Goal: Task Accomplishment & Management: Use online tool/utility

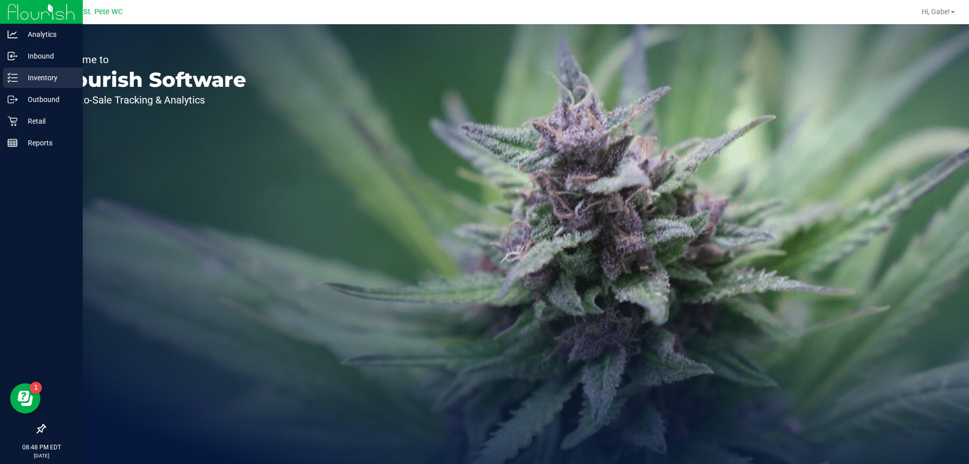
click at [35, 78] on p "Inventory" at bounding box center [48, 78] width 61 height 12
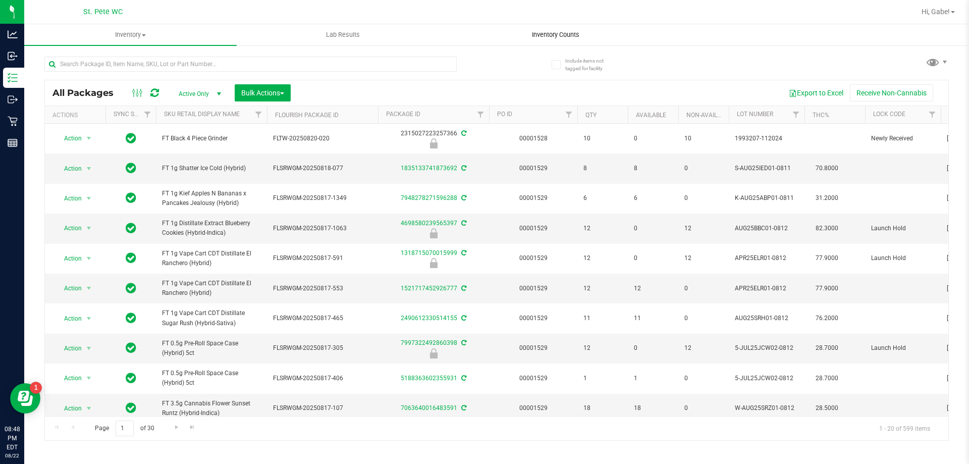
click at [567, 34] on span "Inventory Counts" at bounding box center [555, 34] width 75 height 9
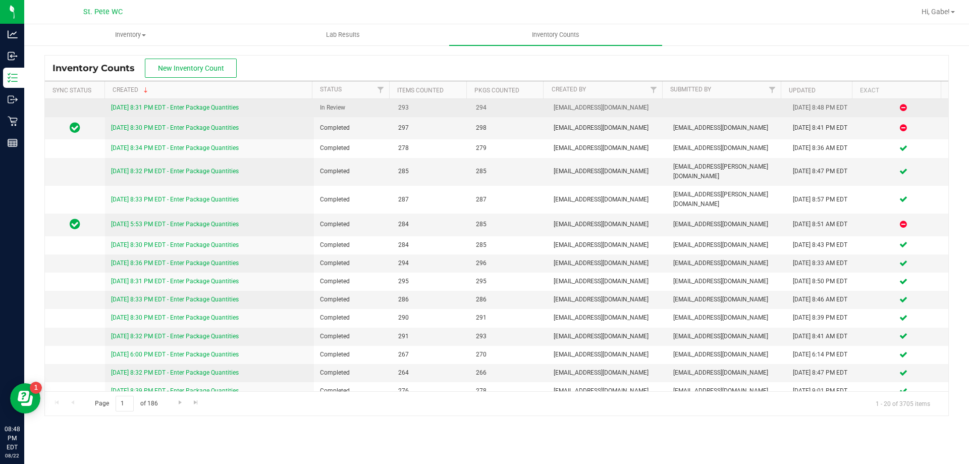
click at [221, 109] on link "[DATE] 8:31 PM EDT - Enter Package Quantities" at bounding box center [175, 107] width 128 height 7
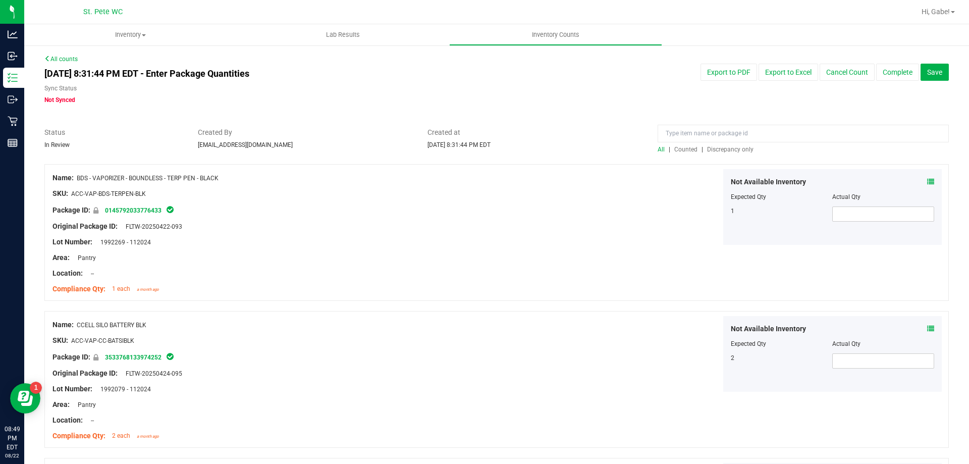
click at [733, 146] on span "Discrepancy only" at bounding box center [730, 149] width 46 height 7
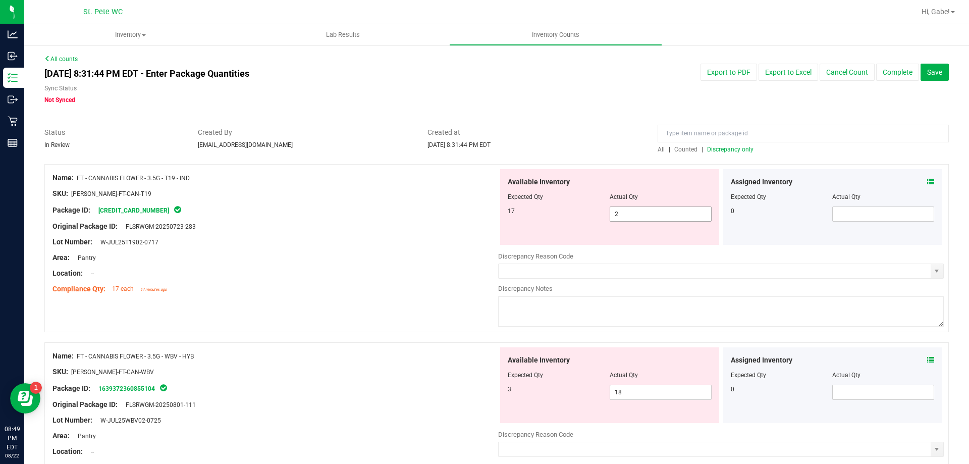
click at [651, 214] on input "2" at bounding box center [660, 214] width 101 height 14
type input "17"
click at [249, 229] on div "Original Package ID: FLSRWGM-20250723-283" at bounding box center [276, 226] width 446 height 11
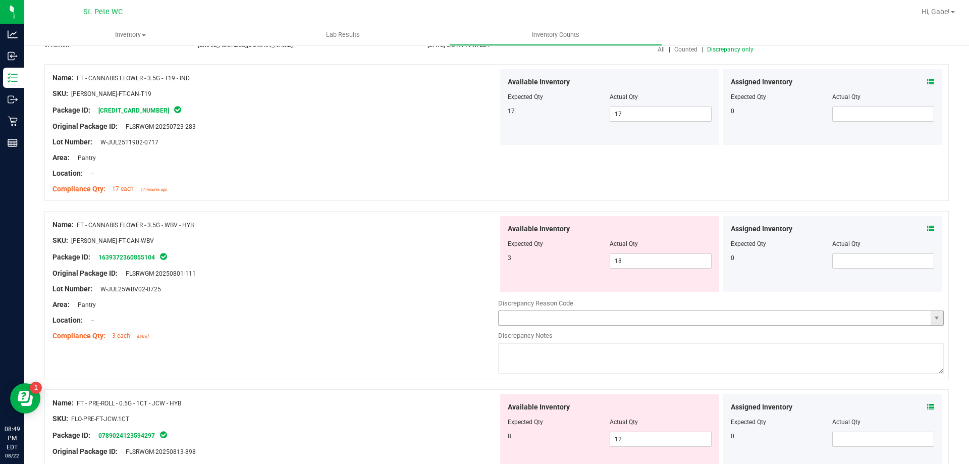
scroll to position [101, 0]
click at [638, 262] on span "18 18" at bounding box center [661, 259] width 102 height 15
type input "1"
type input "3"
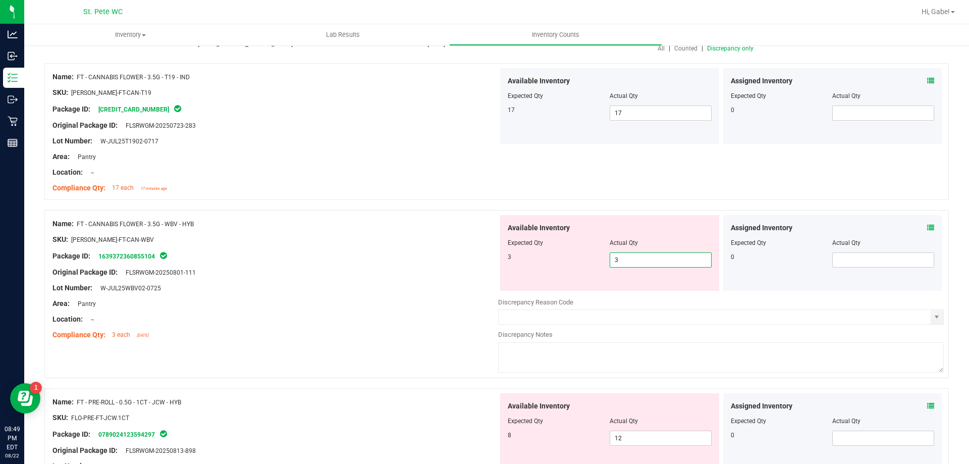
type input "3"
click at [216, 314] on div "Location: --" at bounding box center [276, 319] width 446 height 11
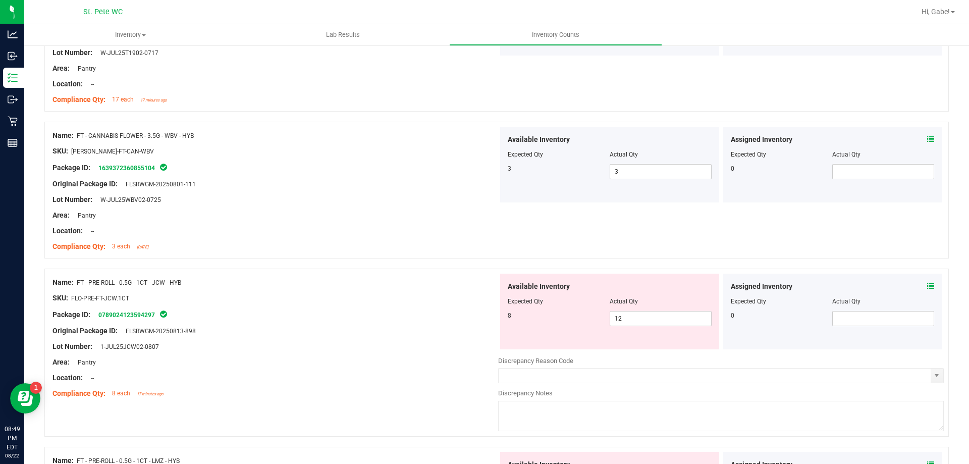
scroll to position [303, 0]
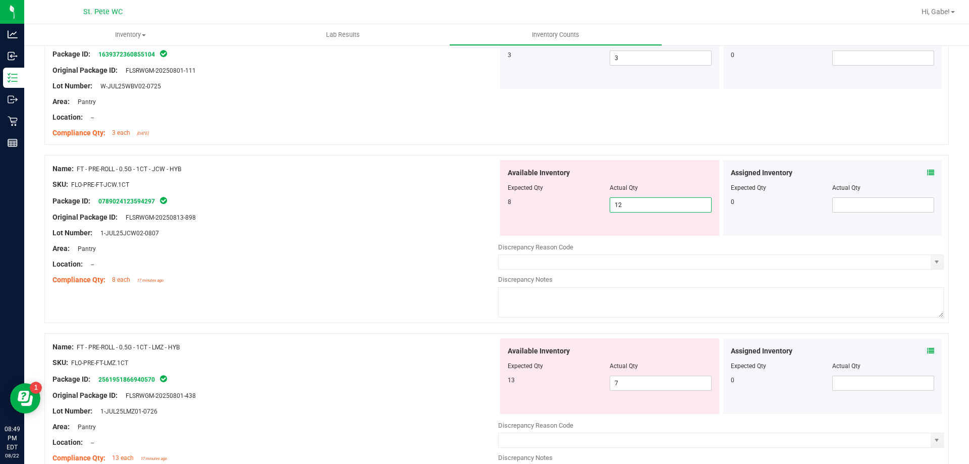
click at [668, 205] on span "12 12" at bounding box center [661, 204] width 102 height 15
type input "1"
type input "8"
click at [313, 381] on div "Name: FT - PRE-ROLL - 0.5G - 1CT - LMZ - HYB SKU: FLO-PRE-FT-LMZ.1CT Package ID…" at bounding box center [276, 402] width 446 height 129
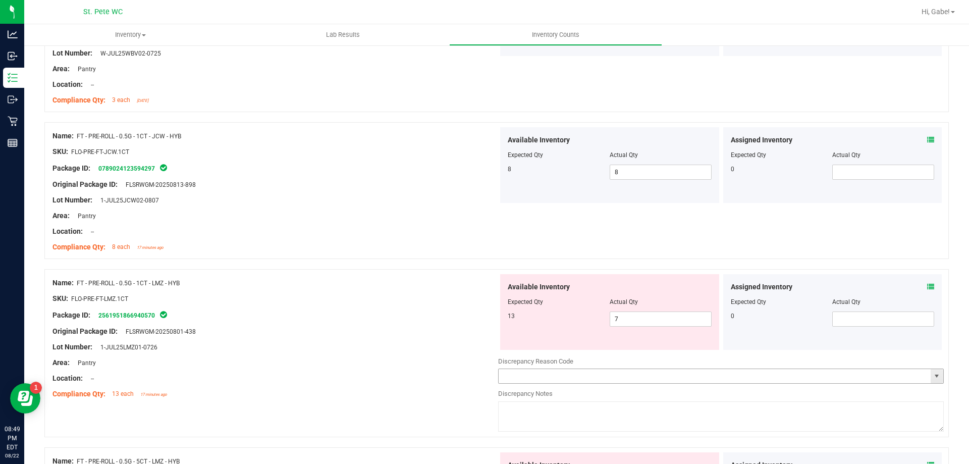
scroll to position [353, 0]
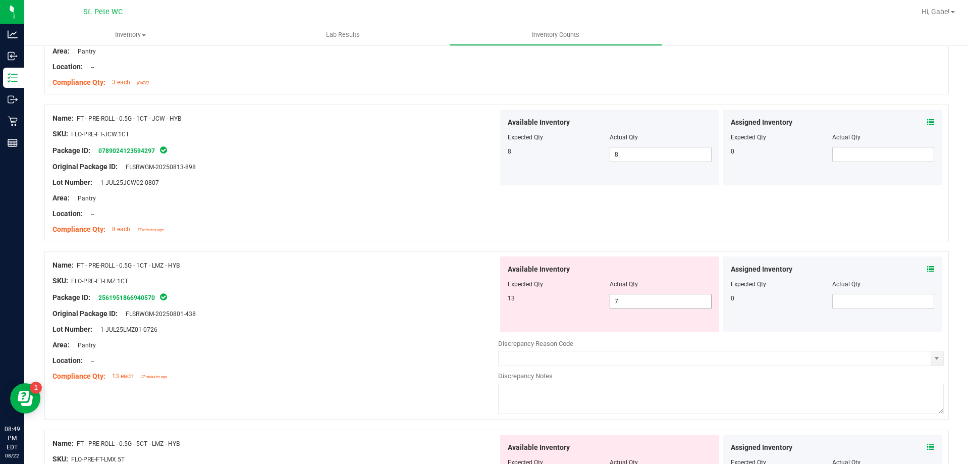
click at [642, 299] on span "7 7" at bounding box center [661, 301] width 102 height 15
click at [642, 299] on input "7" at bounding box center [660, 301] width 101 height 14
type input "13"
click at [324, 356] on div "Location: --" at bounding box center [276, 360] width 446 height 11
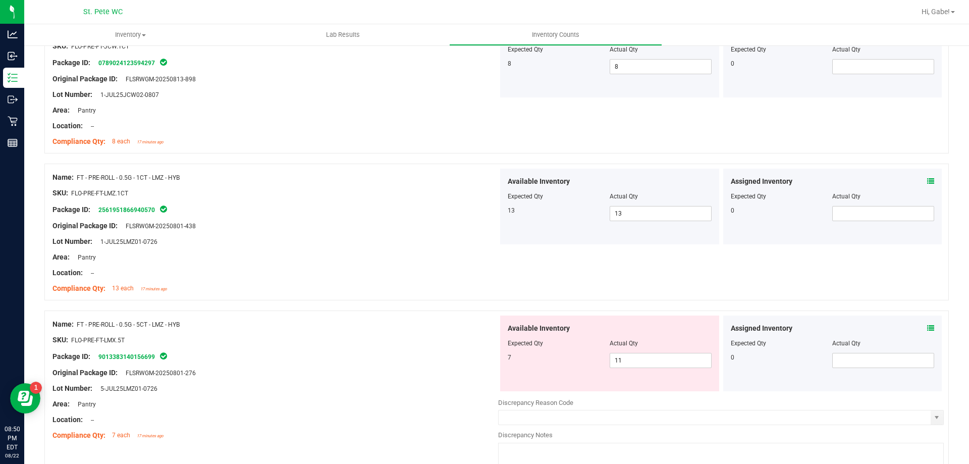
scroll to position [555, 0]
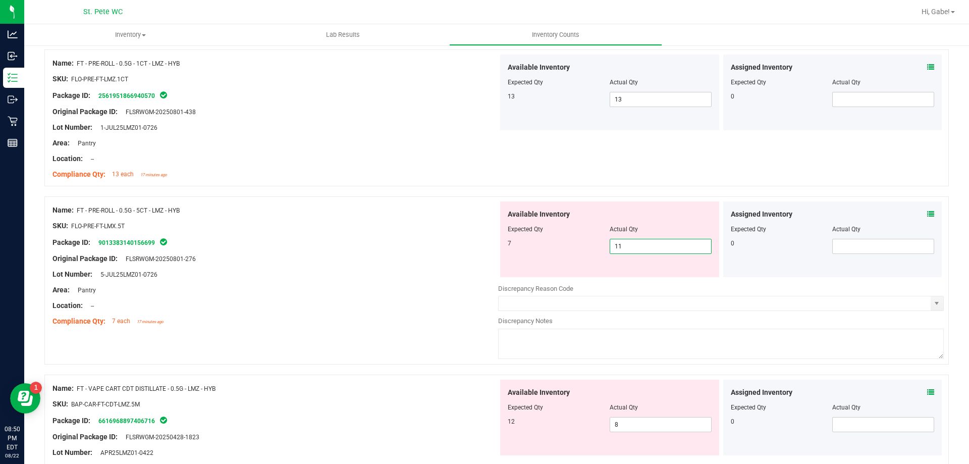
click at [647, 244] on span "11 11" at bounding box center [661, 246] width 102 height 15
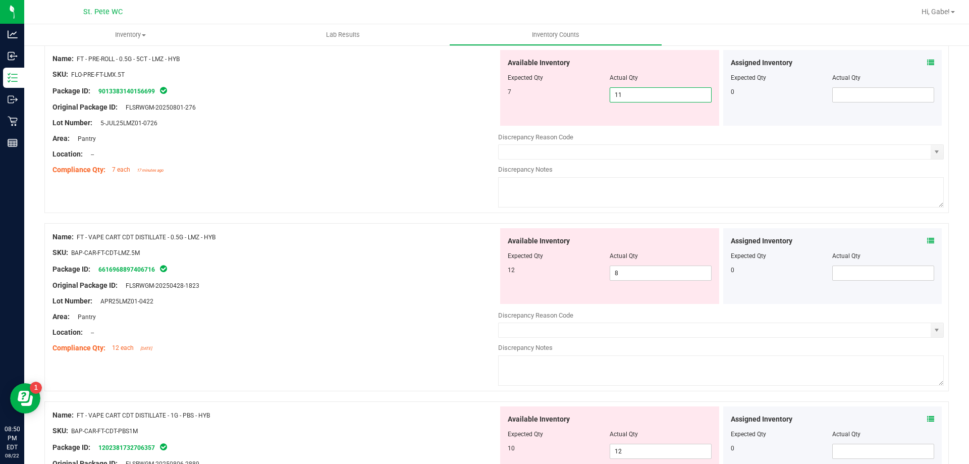
scroll to position [656, 0]
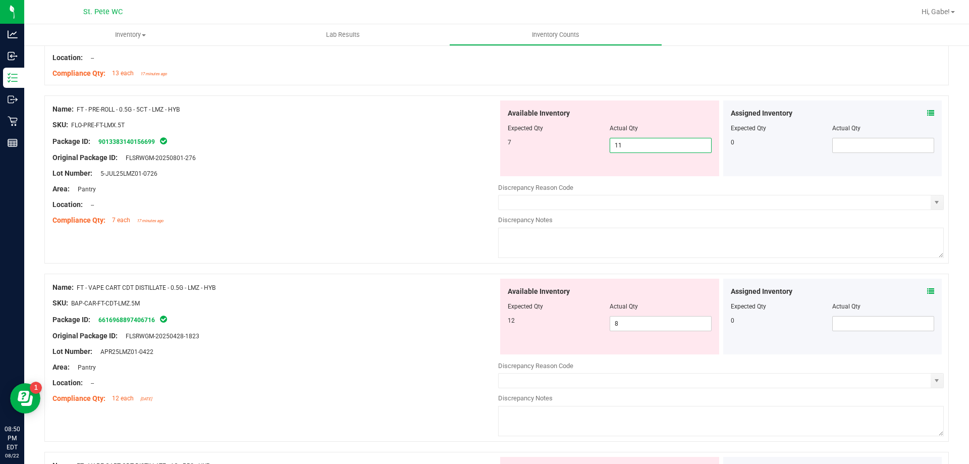
type input "1"
type input "7"
click at [401, 185] on div "Area: Pantry" at bounding box center [276, 189] width 446 height 11
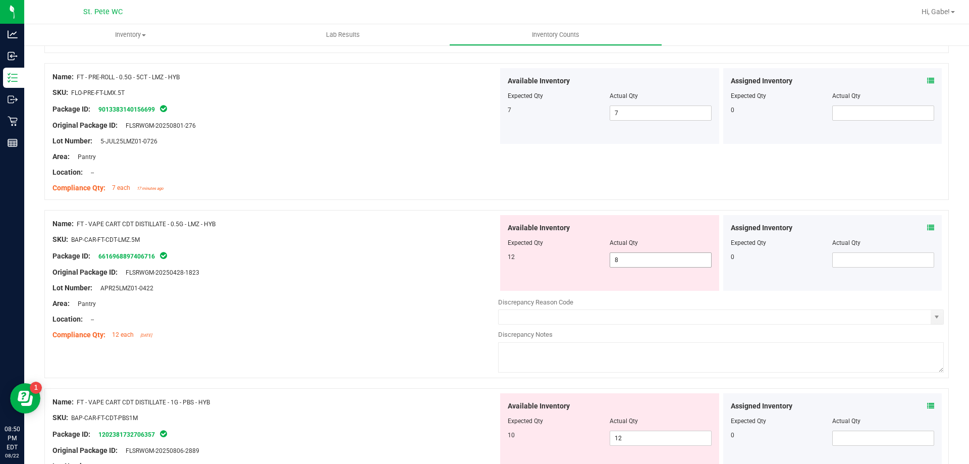
scroll to position [707, 0]
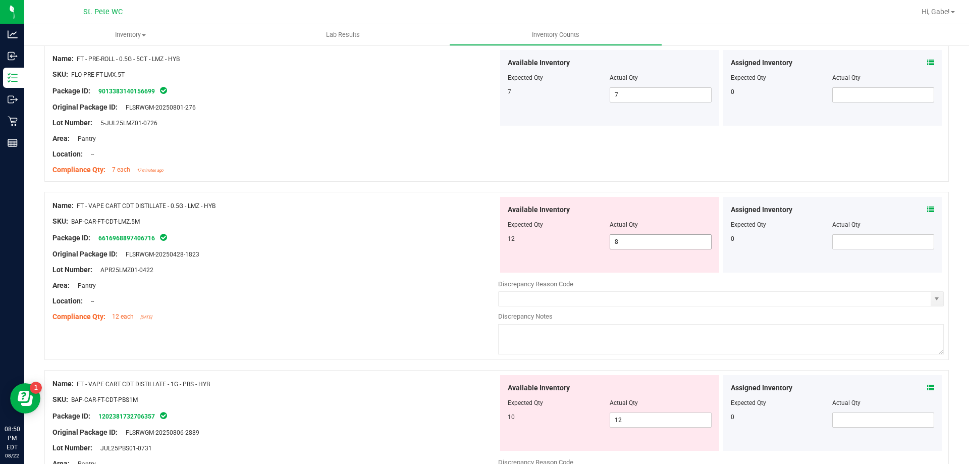
click at [642, 239] on span "8 8" at bounding box center [661, 241] width 102 height 15
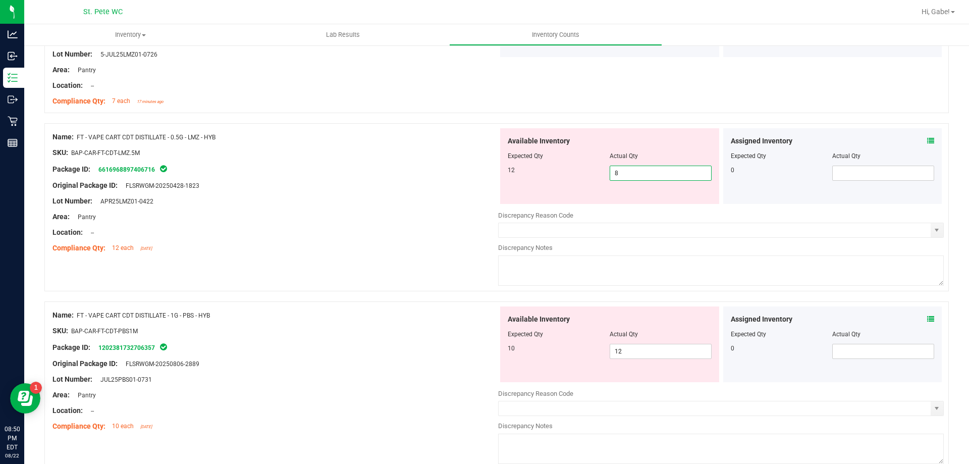
scroll to position [757, 0]
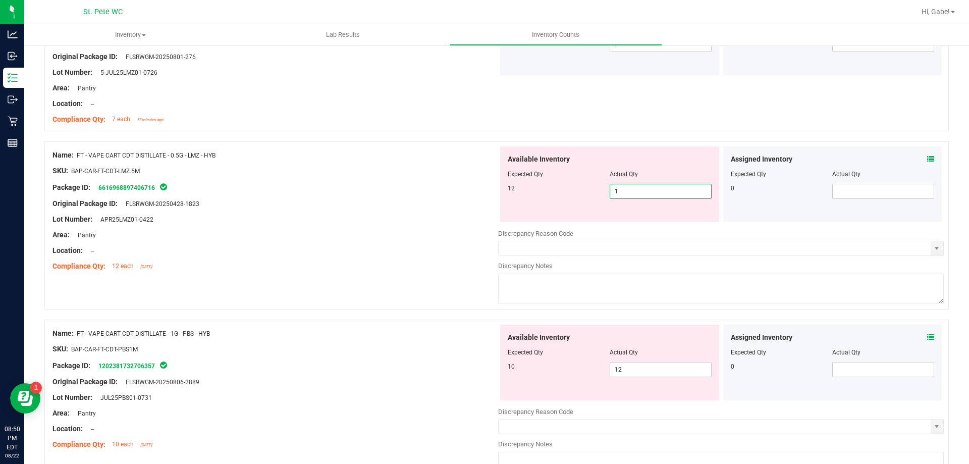
type input "12"
click at [394, 261] on div "Compliance Qty: 12 each [DATE]" at bounding box center [276, 266] width 446 height 11
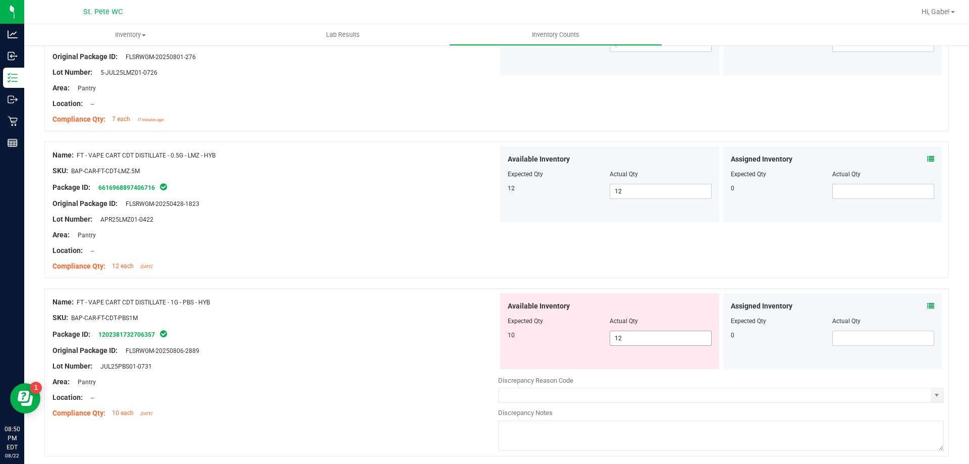
click at [636, 339] on span "12 12" at bounding box center [661, 338] width 102 height 15
click at [636, 339] on input "12" at bounding box center [660, 338] width 101 height 14
type input "10"
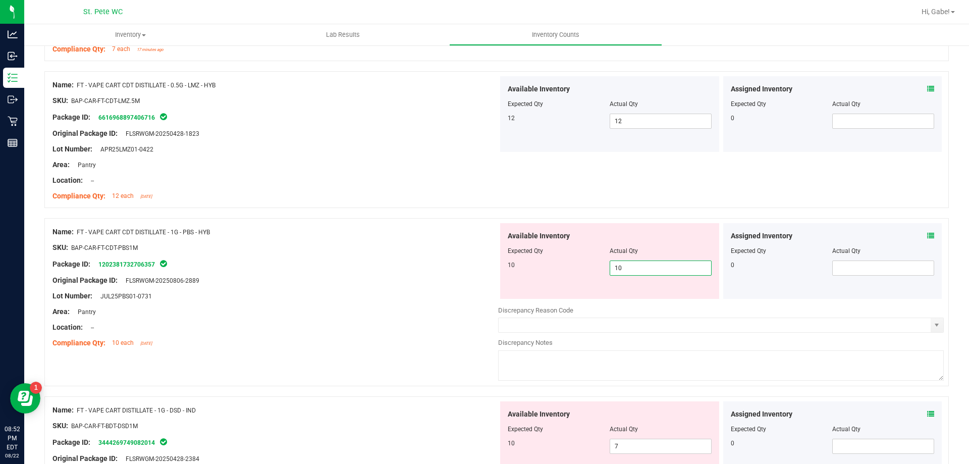
scroll to position [827, 0]
type input "10"
click at [416, 299] on div "Lot Number: JUL25PBS01-0731" at bounding box center [276, 296] width 446 height 11
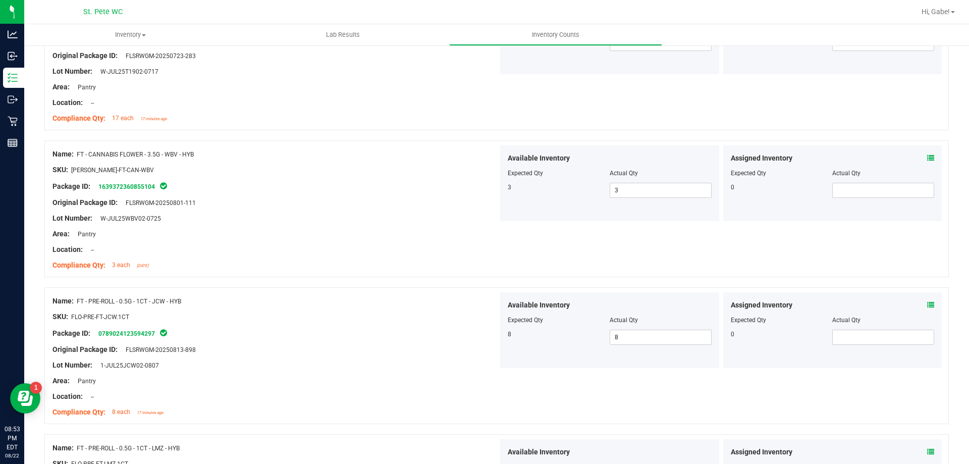
scroll to position [0, 0]
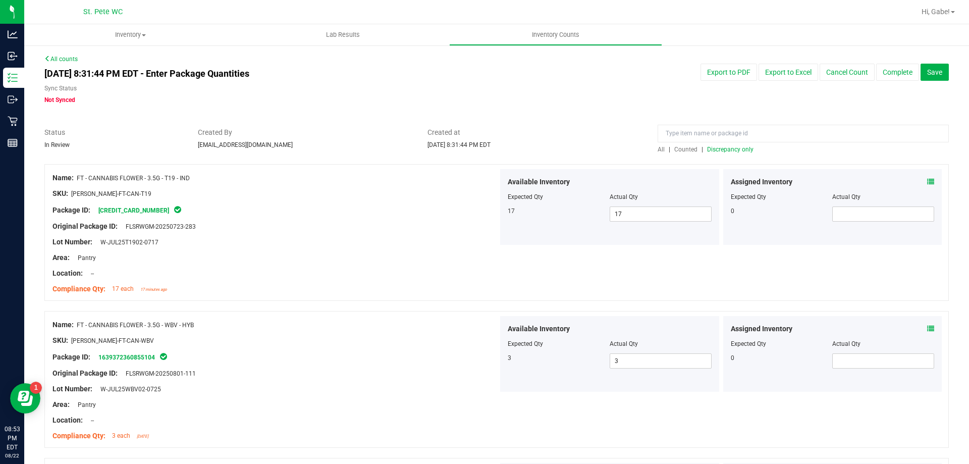
click at [729, 153] on div "All | Counted | Discrepancy only" at bounding box center [803, 149] width 291 height 9
click at [724, 144] on div at bounding box center [803, 136] width 291 height 18
click at [717, 151] on span "Discrepancy only" at bounding box center [730, 149] width 46 height 7
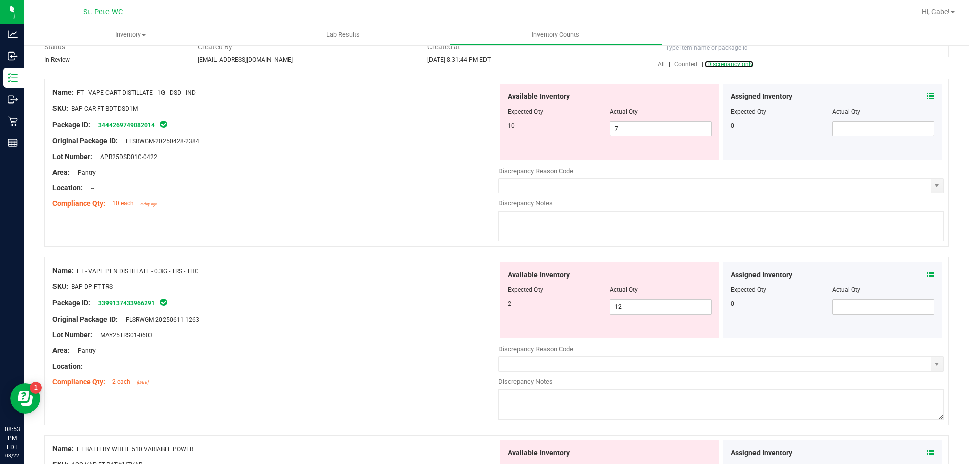
scroll to position [101, 0]
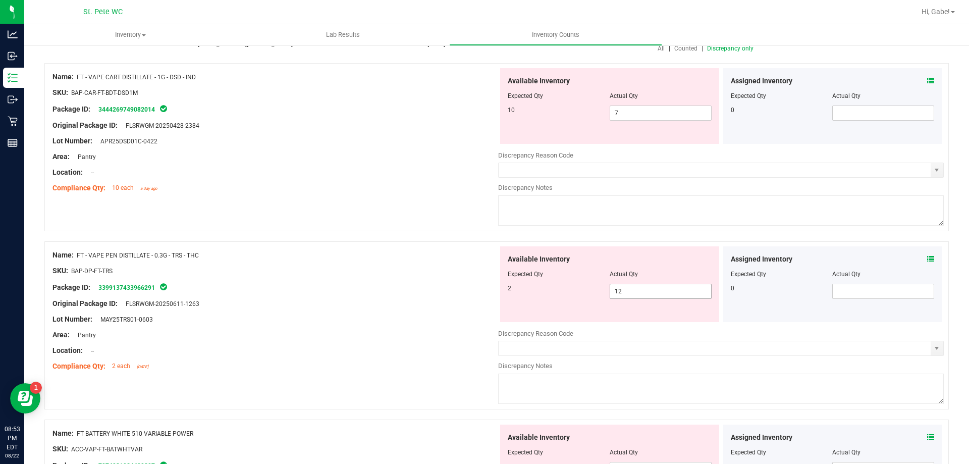
click at [658, 291] on span "12 12" at bounding box center [661, 291] width 102 height 15
type input "1"
type input "2"
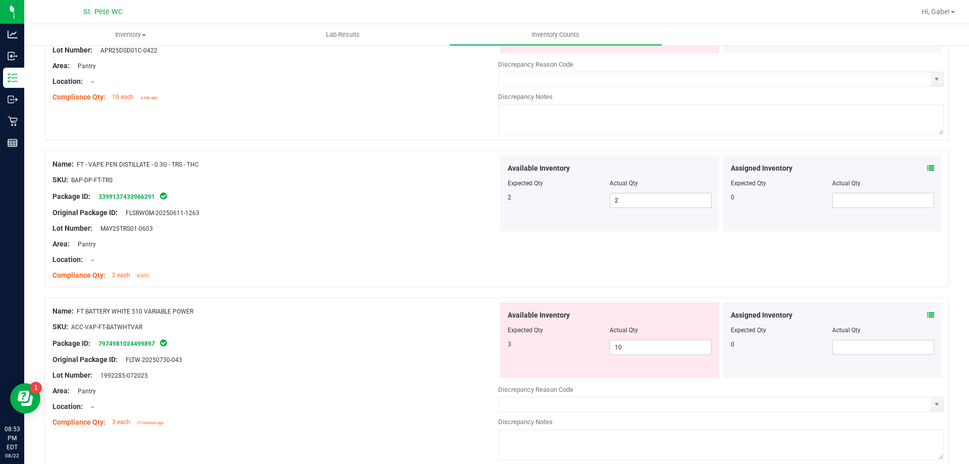
scroll to position [202, 0]
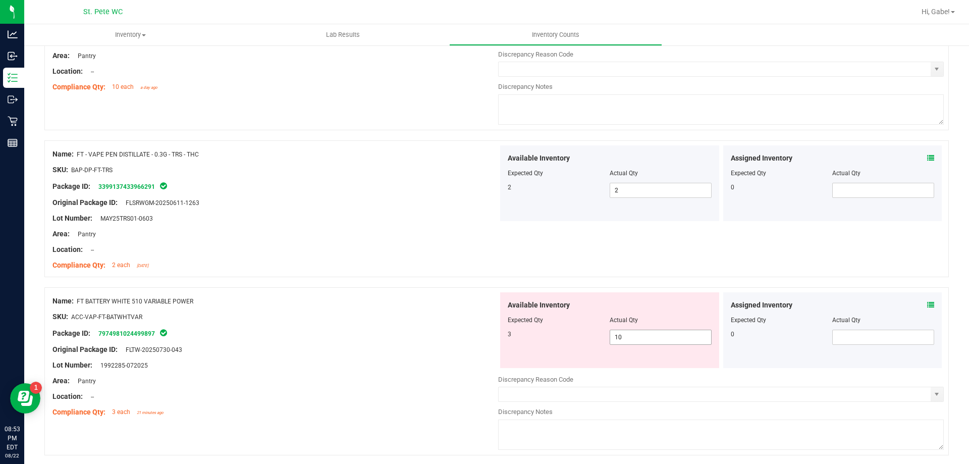
click at [651, 335] on span "10 10" at bounding box center [661, 337] width 102 height 15
click at [651, 335] on input "10" at bounding box center [660, 337] width 101 height 14
type input "3"
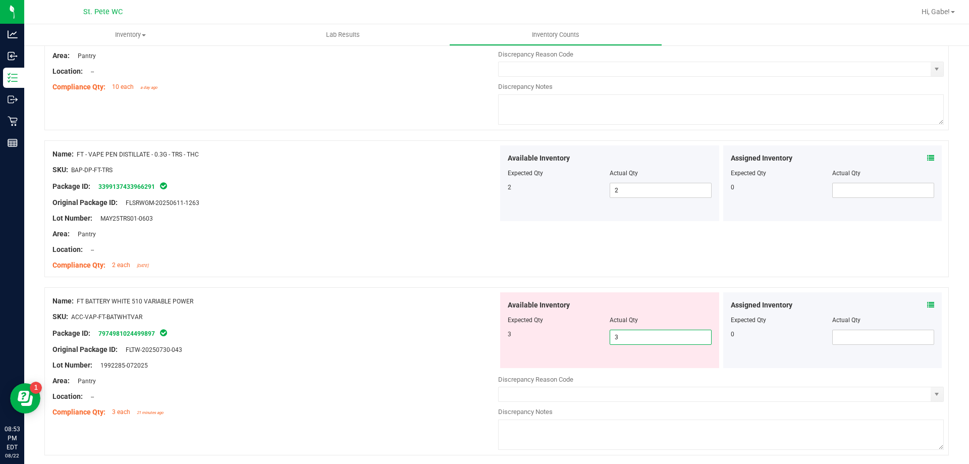
drag, startPoint x: 226, startPoint y: 307, endPoint x: 253, endPoint y: 318, distance: 29.4
click at [228, 309] on div "Name: FT BATTERY WHITE 510 VARIABLE POWER SKU: ACC-VAP-FT-BATWHTVAR Package ID:…" at bounding box center [276, 356] width 446 height 129
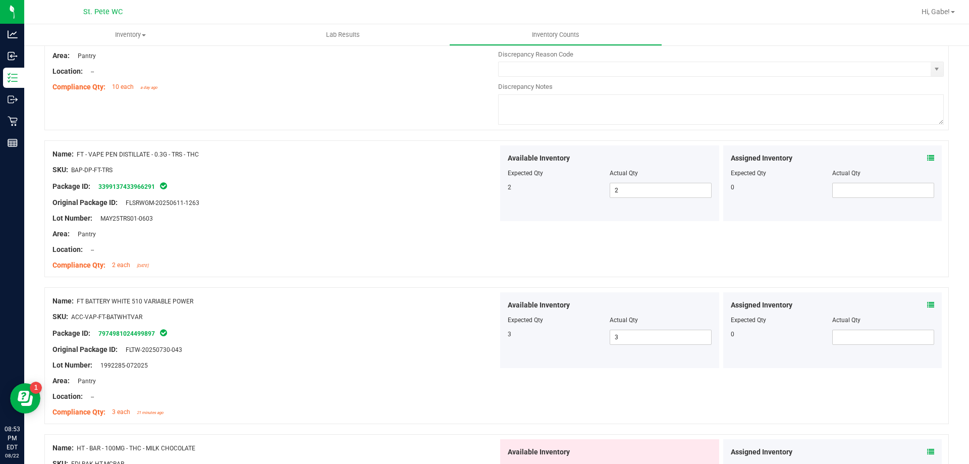
scroll to position [505, 0]
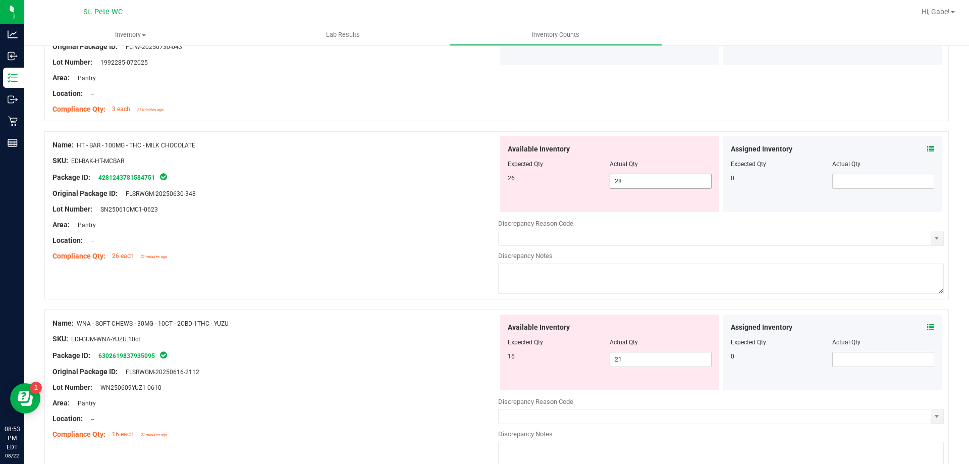
click at [627, 176] on span "28 28" at bounding box center [661, 181] width 102 height 15
type input "26"
click at [486, 221] on div "Area: Pantry" at bounding box center [276, 225] width 446 height 11
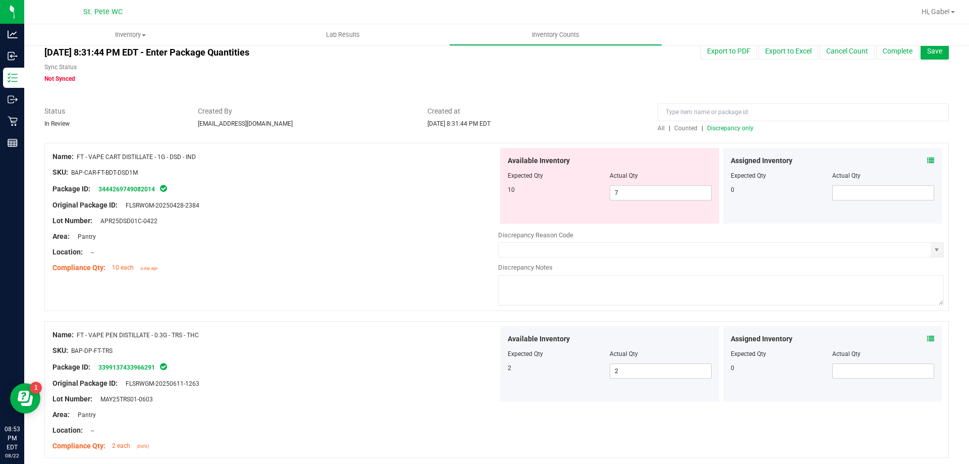
scroll to position [0, 0]
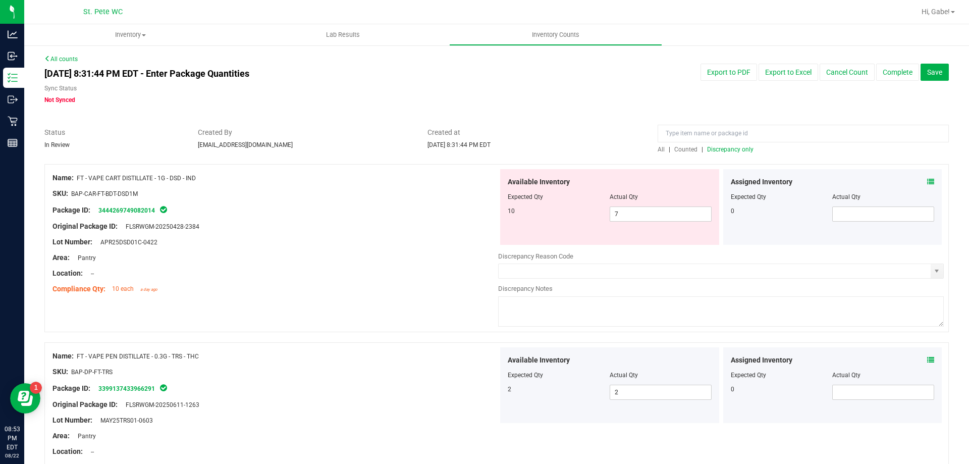
click at [729, 148] on span "Discrepancy only" at bounding box center [730, 149] width 46 height 7
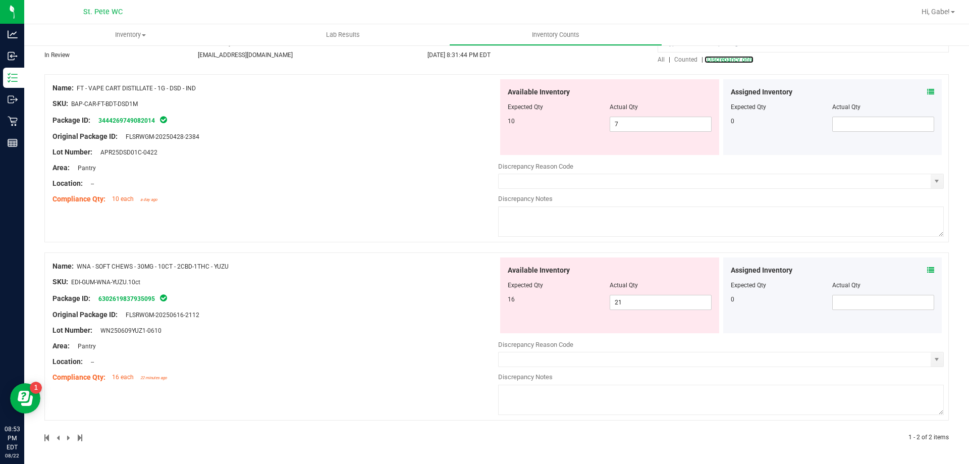
scroll to position [91, 0]
click at [651, 299] on span "21 21" at bounding box center [661, 301] width 102 height 15
type input "2"
type input "16"
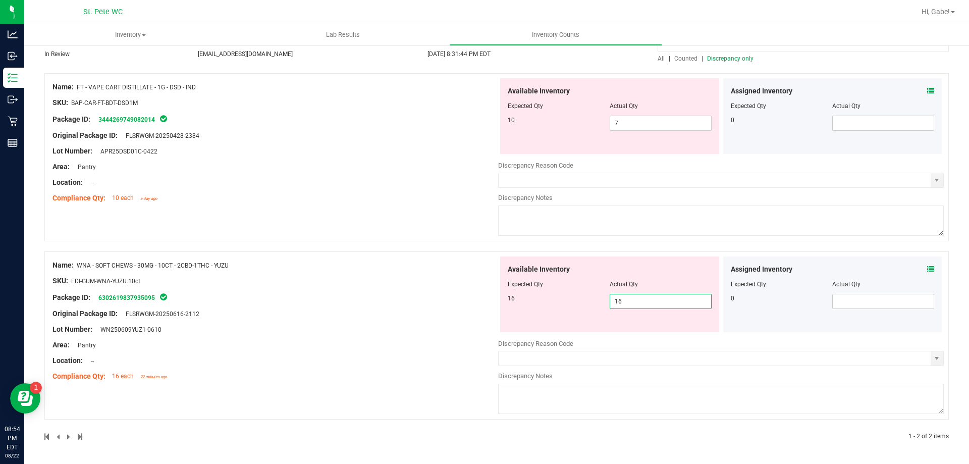
type input "16"
click at [203, 266] on div "Name: FT - VAPE CART DISTILLATE - 1G - DSD - IND SKU: BAP-CAR-FT-BDT-DSD1M Pack…" at bounding box center [496, 257] width 905 height 368
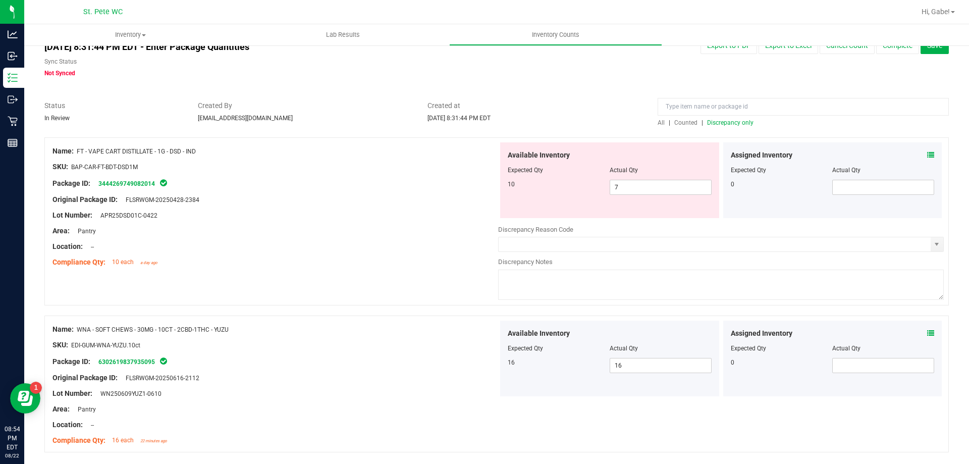
scroll to position [0, 0]
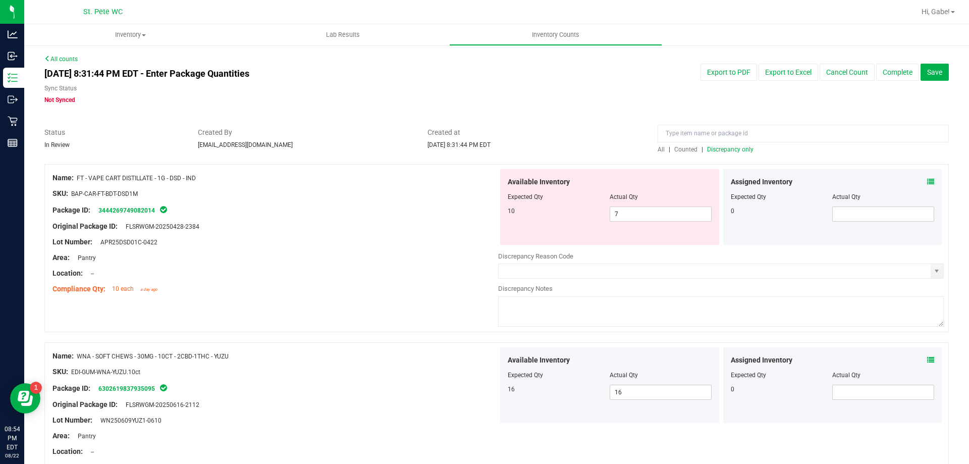
click at [719, 151] on span "Discrepancy only" at bounding box center [730, 149] width 46 height 7
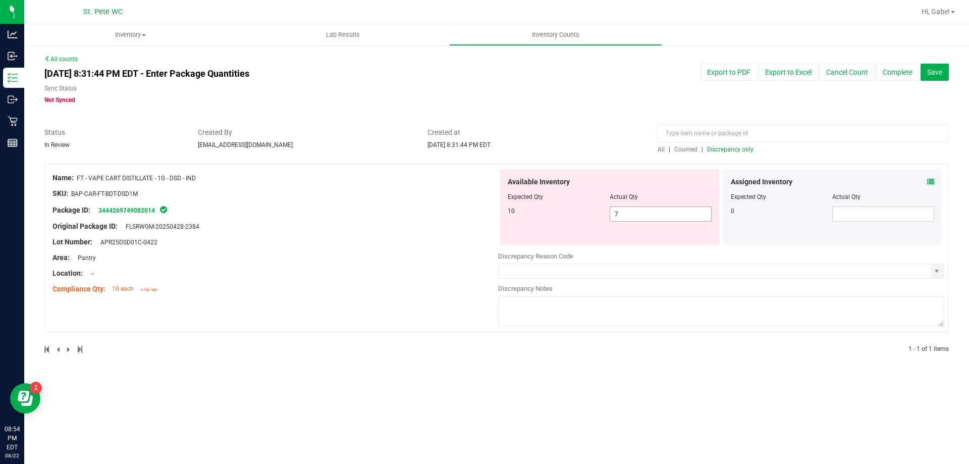
click at [617, 216] on span "7 7" at bounding box center [661, 213] width 102 height 15
click at [618, 215] on input "7" at bounding box center [660, 214] width 101 height 14
type input "10"
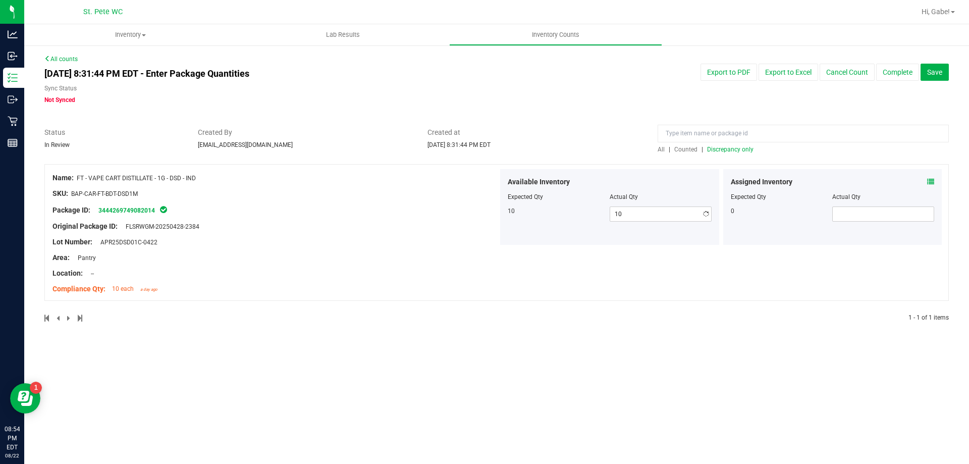
click at [412, 240] on div "Lot Number: APR25DSD01C-0422" at bounding box center [276, 242] width 446 height 11
click at [935, 72] on span "Save" at bounding box center [934, 72] width 15 height 8
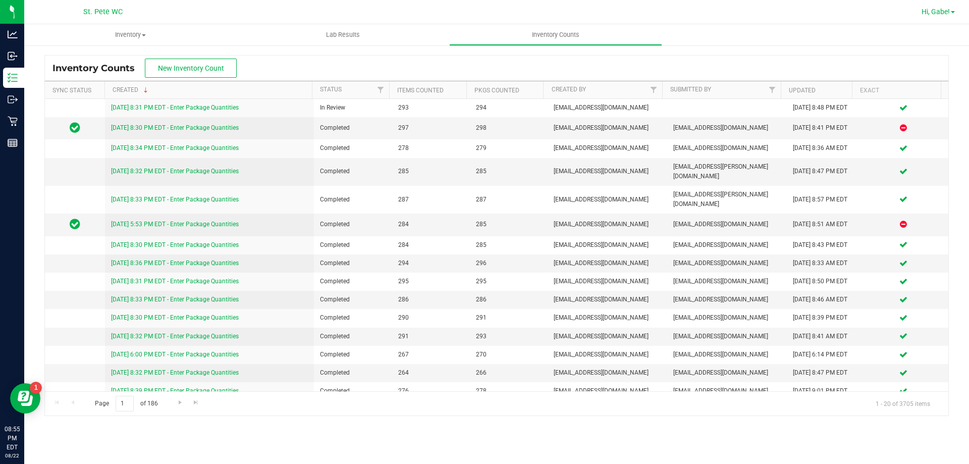
click at [947, 10] on span "Hi, Gabe!" at bounding box center [936, 12] width 28 height 8
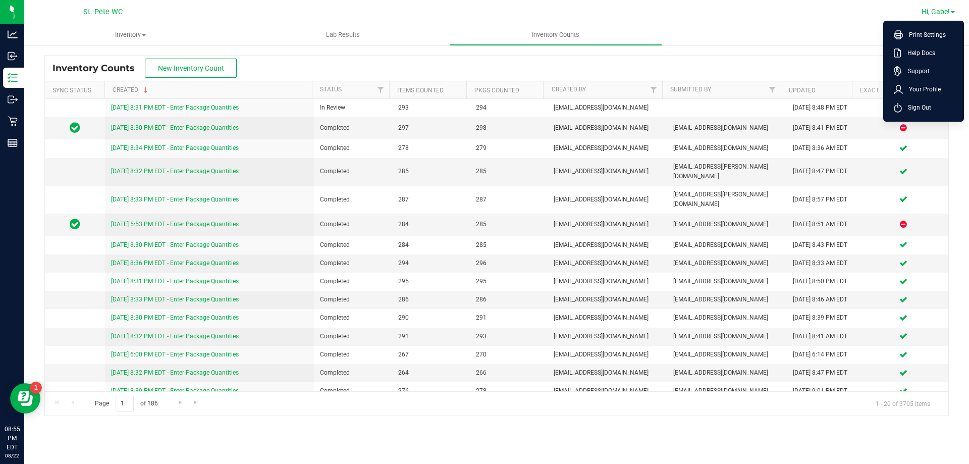
click at [942, 13] on span "Hi, Gabe!" at bounding box center [936, 12] width 28 height 8
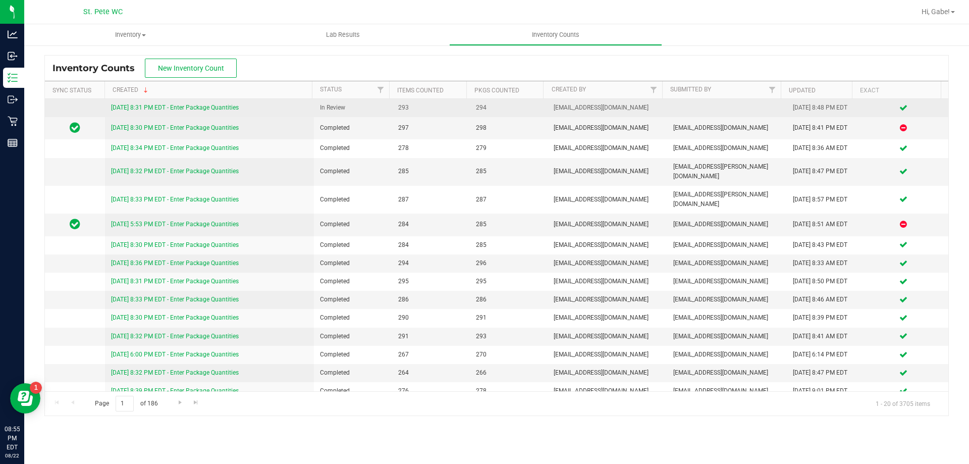
click at [151, 106] on link "[DATE] 8:31 PM EDT - Enter Package Quantities" at bounding box center [175, 107] width 128 height 7
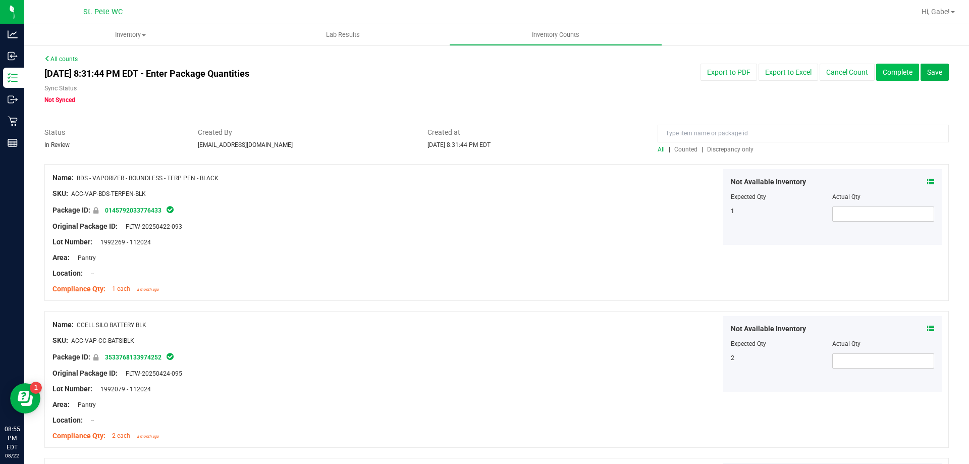
click at [898, 69] on button "Complete" at bounding box center [897, 72] width 43 height 17
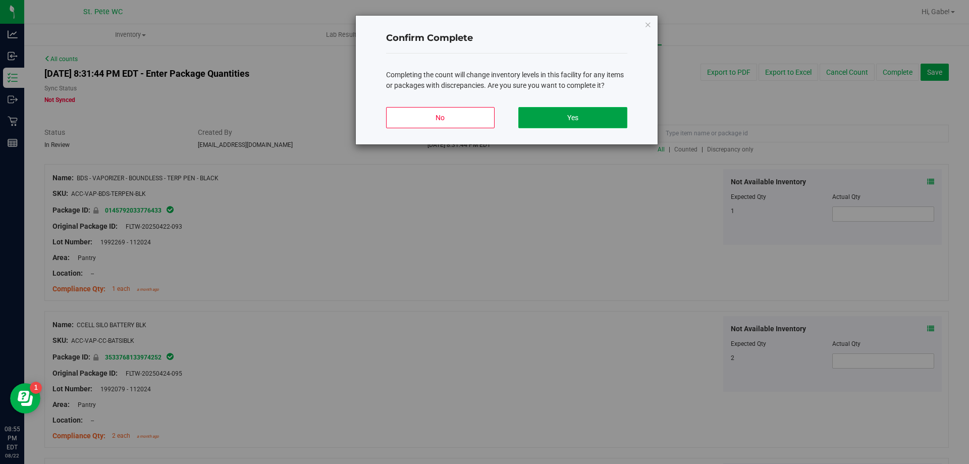
click at [582, 117] on button "Yes" at bounding box center [572, 117] width 109 height 21
